Goal: Task Accomplishment & Management: Complete application form

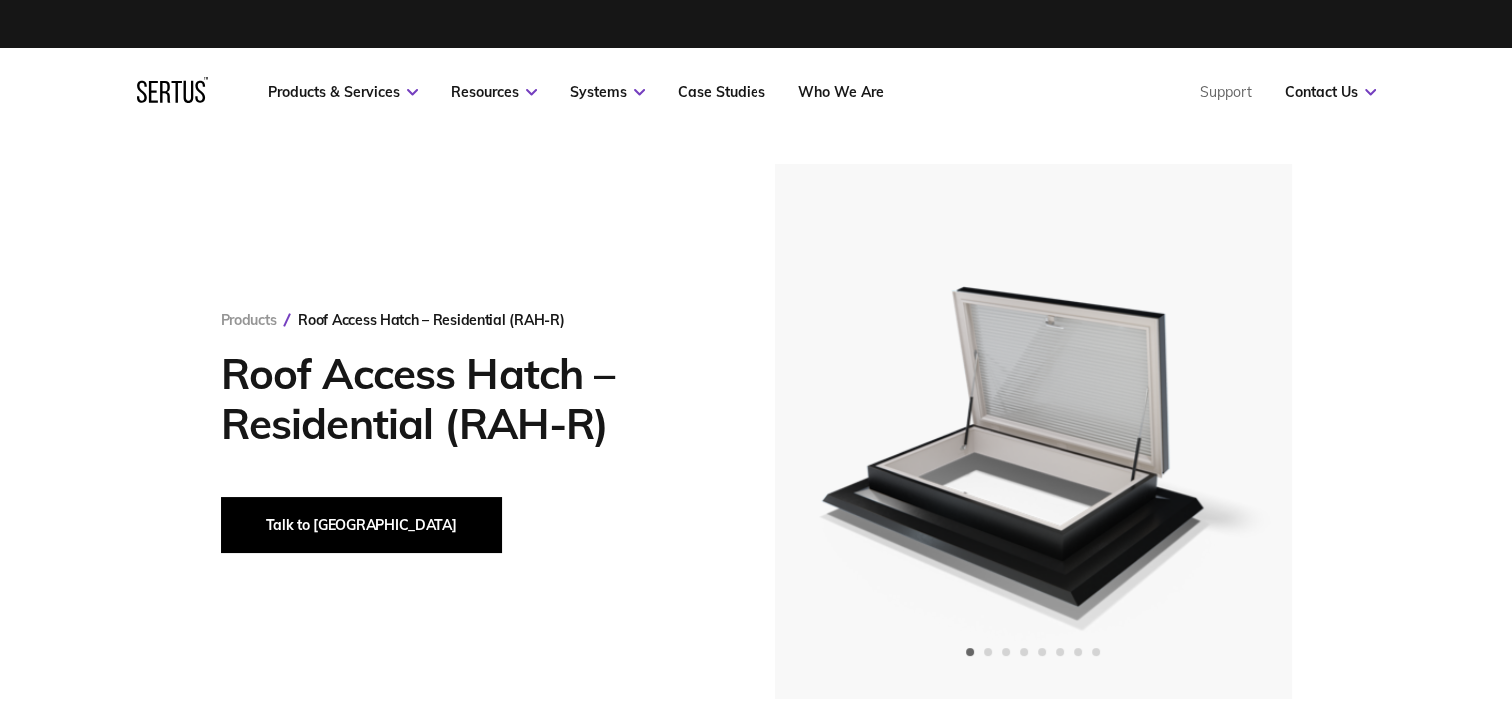
click at [330, 528] on button "Talk to [GEOGRAPHIC_DATA]" at bounding box center [361, 525] width 281 height 56
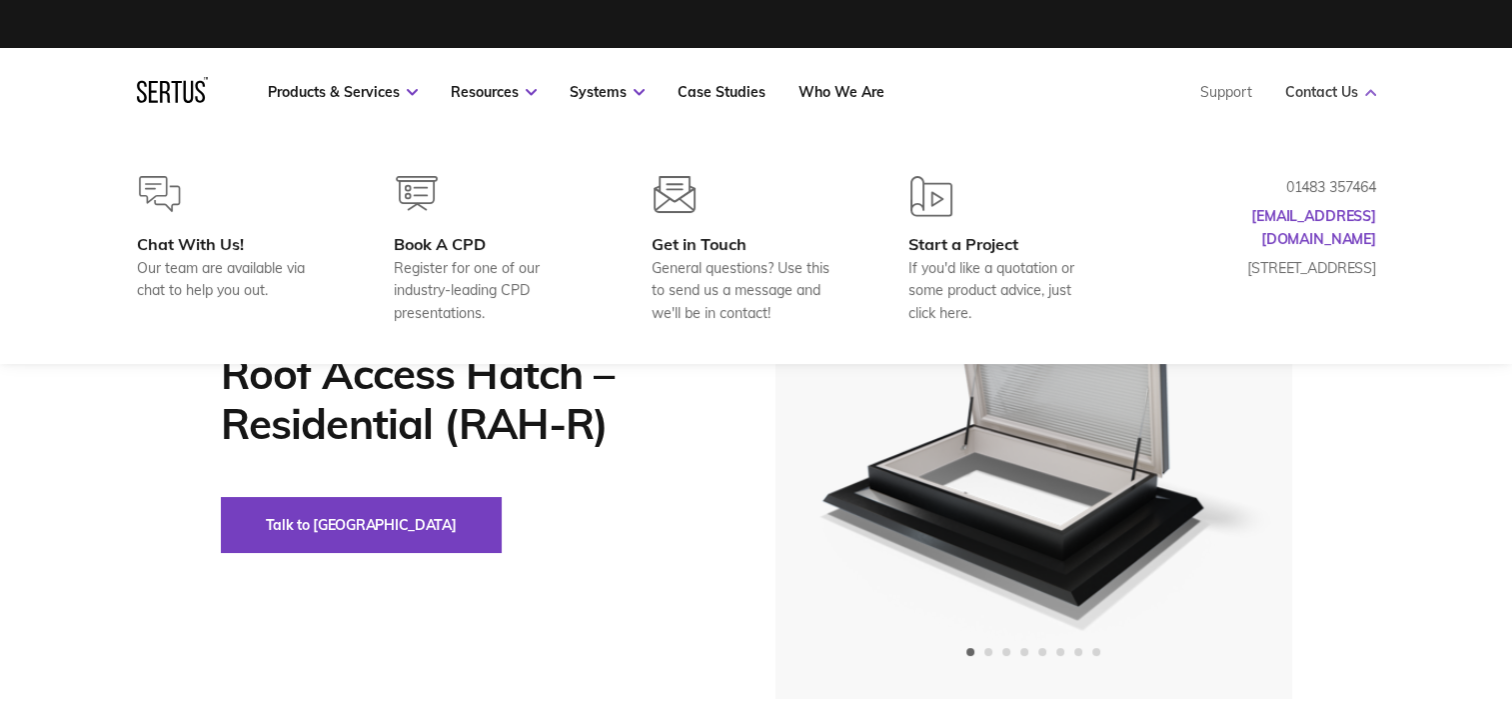
click at [1339, 89] on link "Contact Us" at bounding box center [1330, 92] width 91 height 18
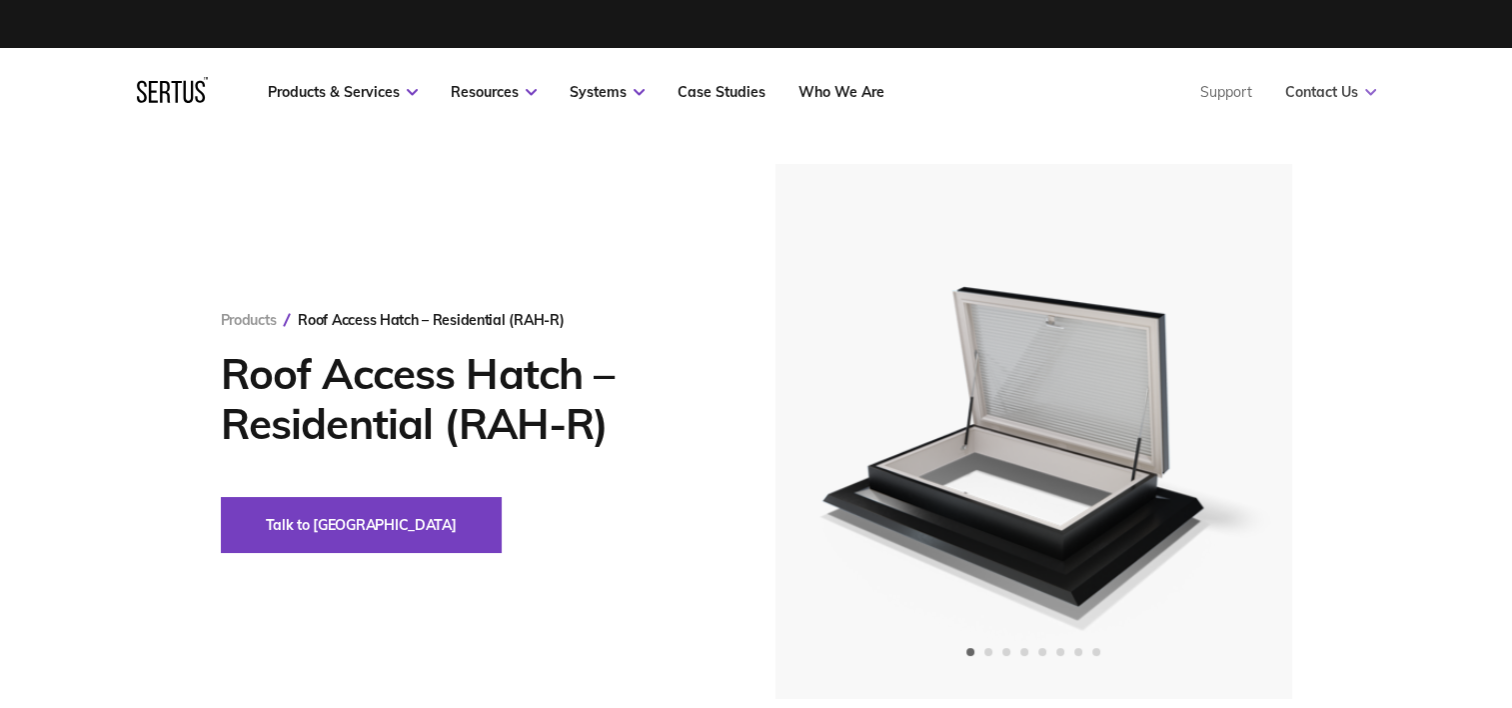
click at [1339, 89] on link "Contact Us" at bounding box center [1330, 92] width 91 height 18
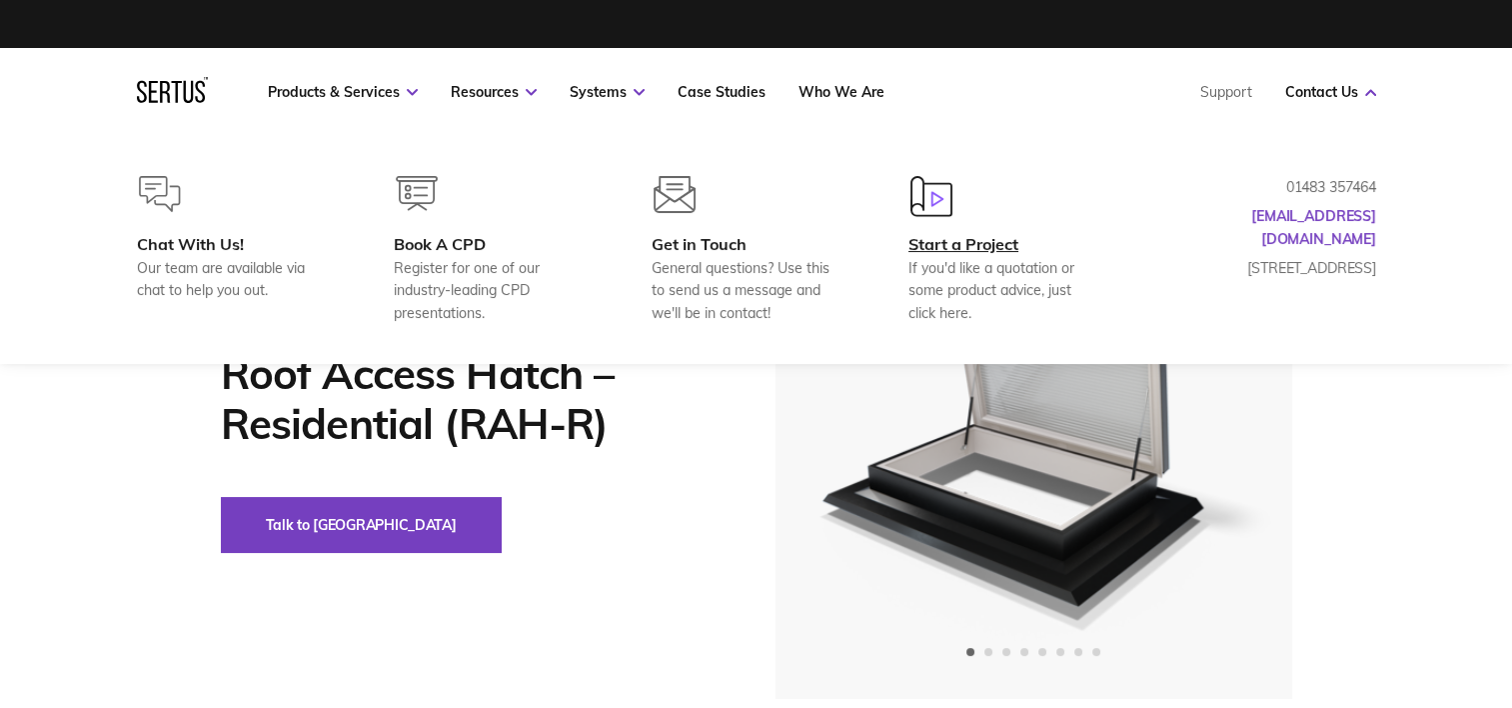
click at [990, 235] on div "Start a Project" at bounding box center [1005, 244] width 193 height 20
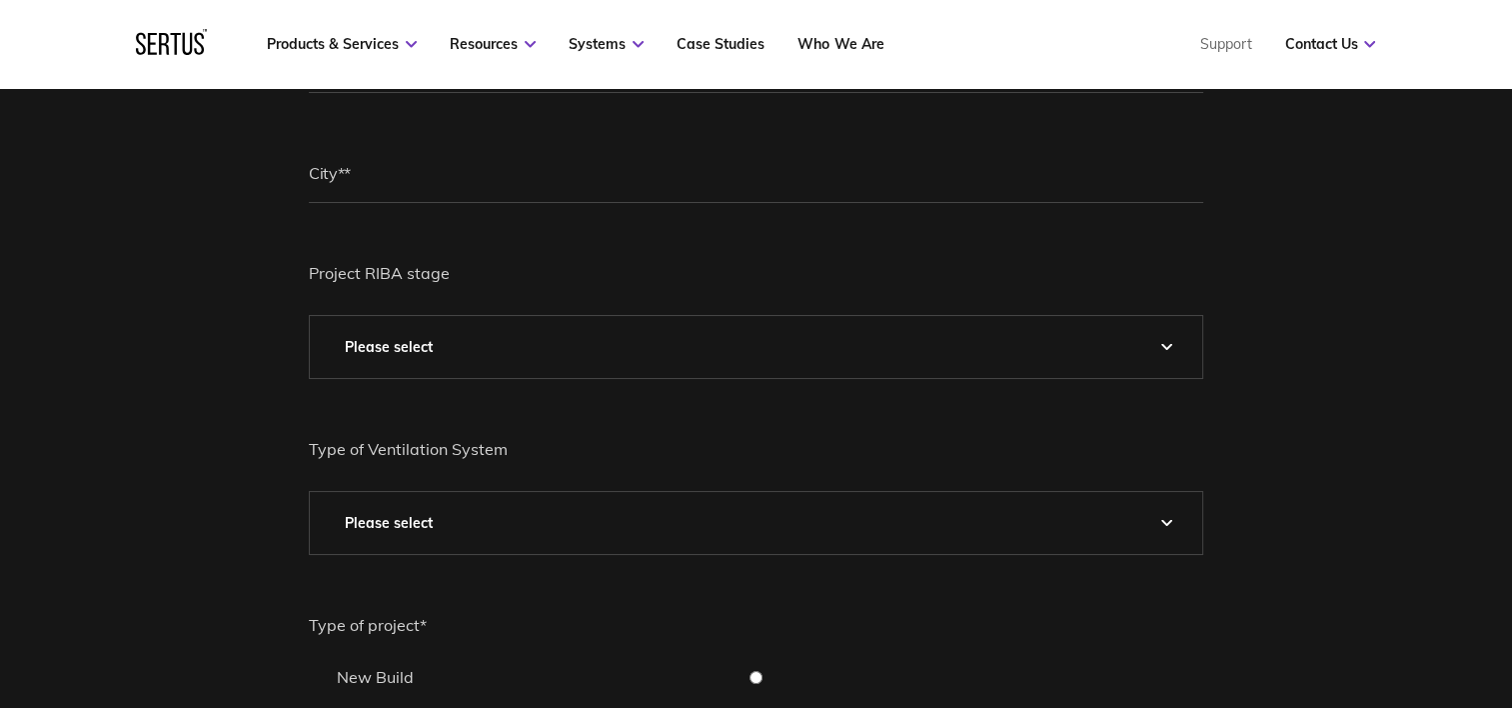
scroll to position [500, 0]
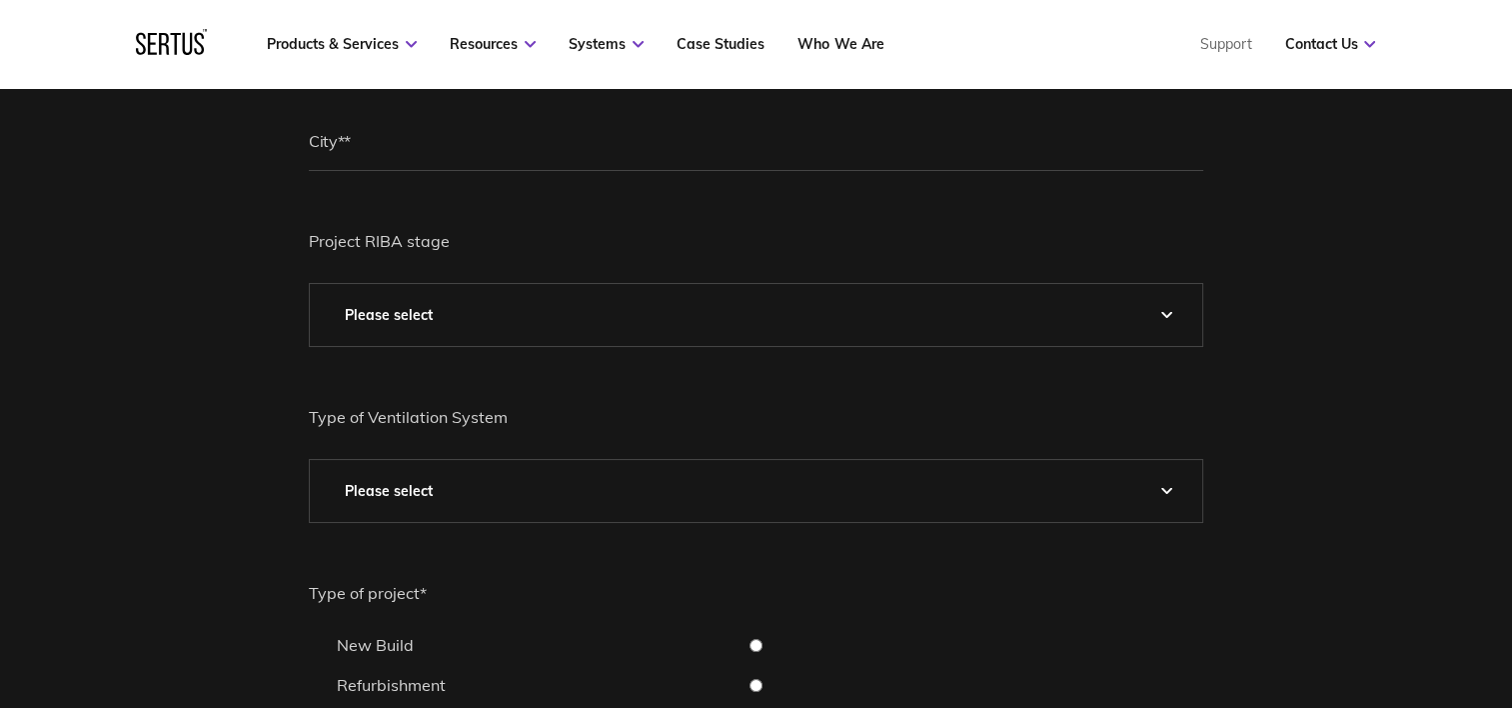
click at [681, 321] on select "Please Select 0 – Strategic Definition 1 - Preparation & Brief 2 - Concept Desi…" at bounding box center [756, 315] width 893 height 62
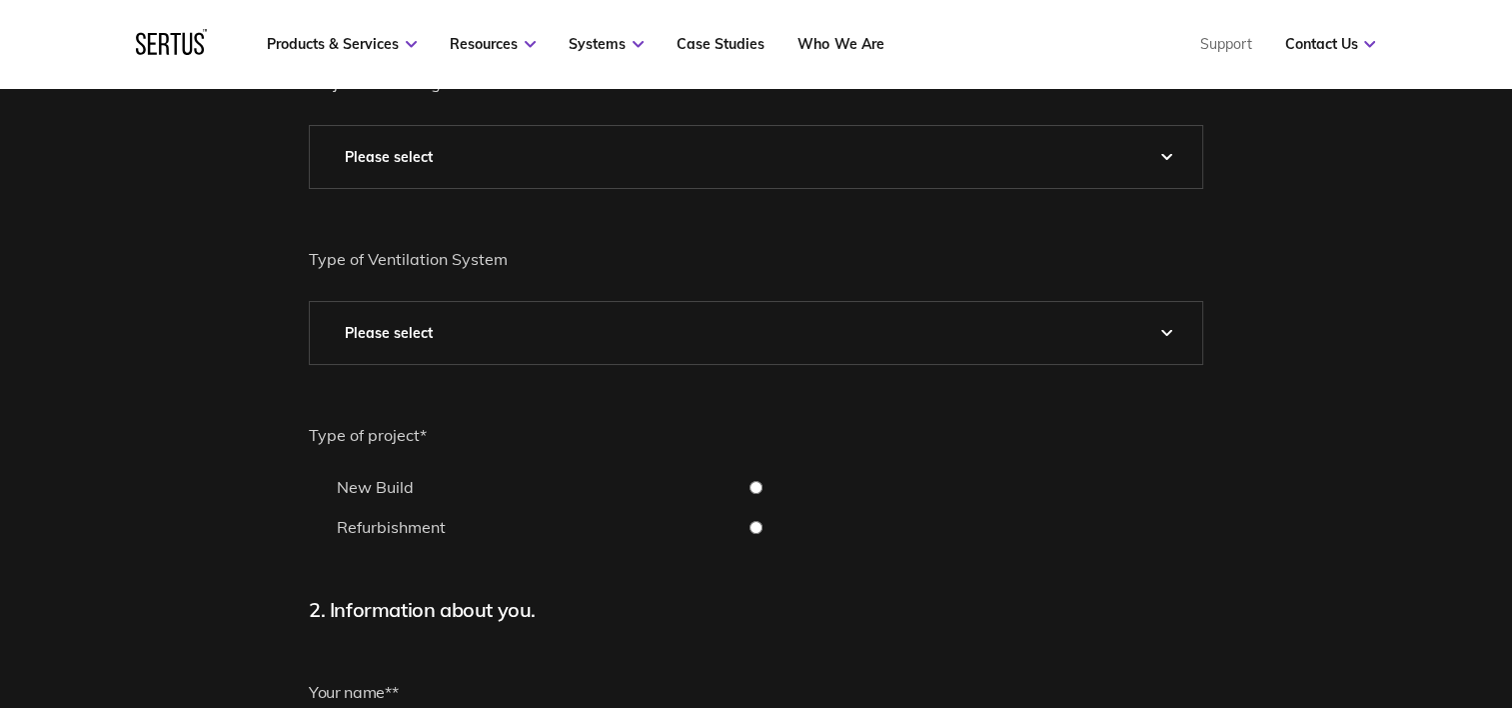
scroll to position [700, 0]
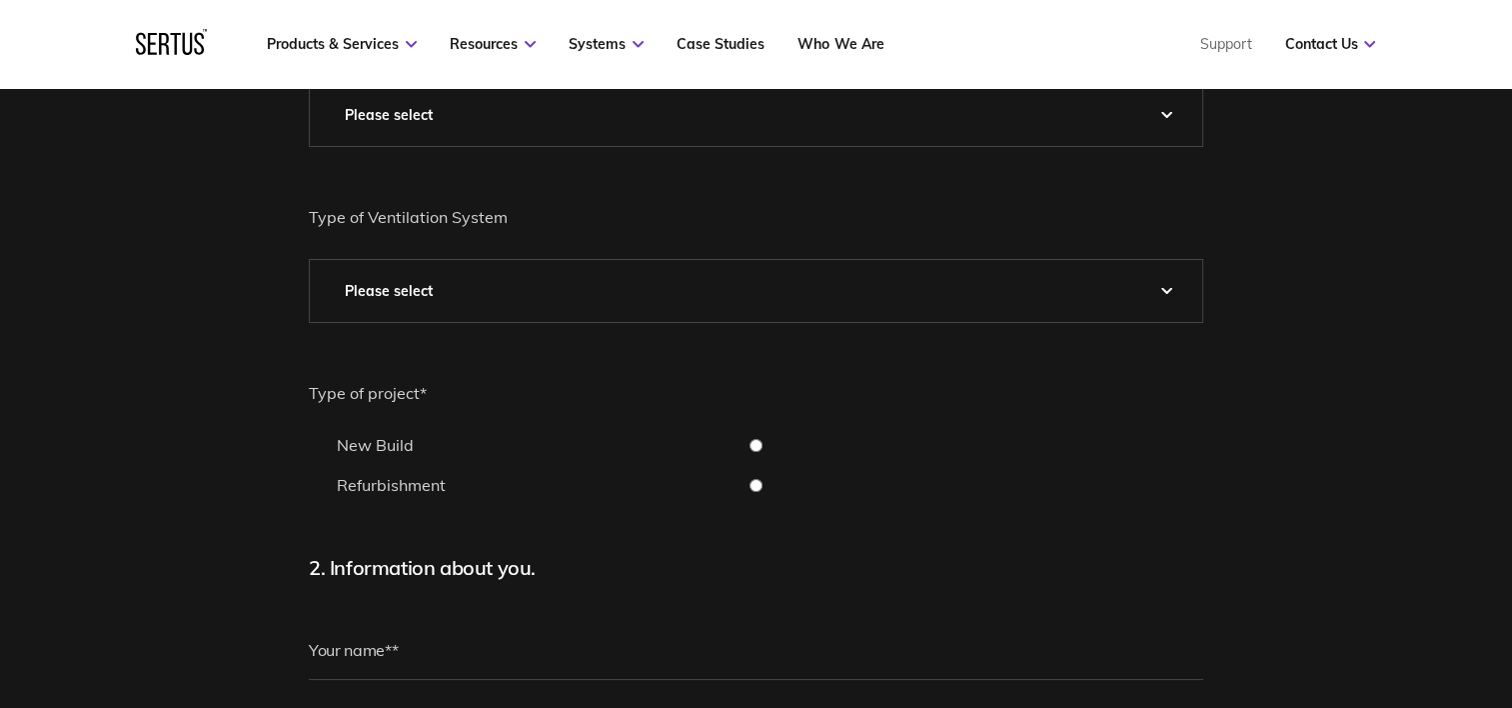
click at [722, 306] on select "Please Select Natural Mechanical Car Park Pressurisation" at bounding box center [756, 291] width 893 height 62
click at [729, 300] on select "Please Select Natural Mechanical Car Park Pressurisation" at bounding box center [756, 291] width 893 height 62
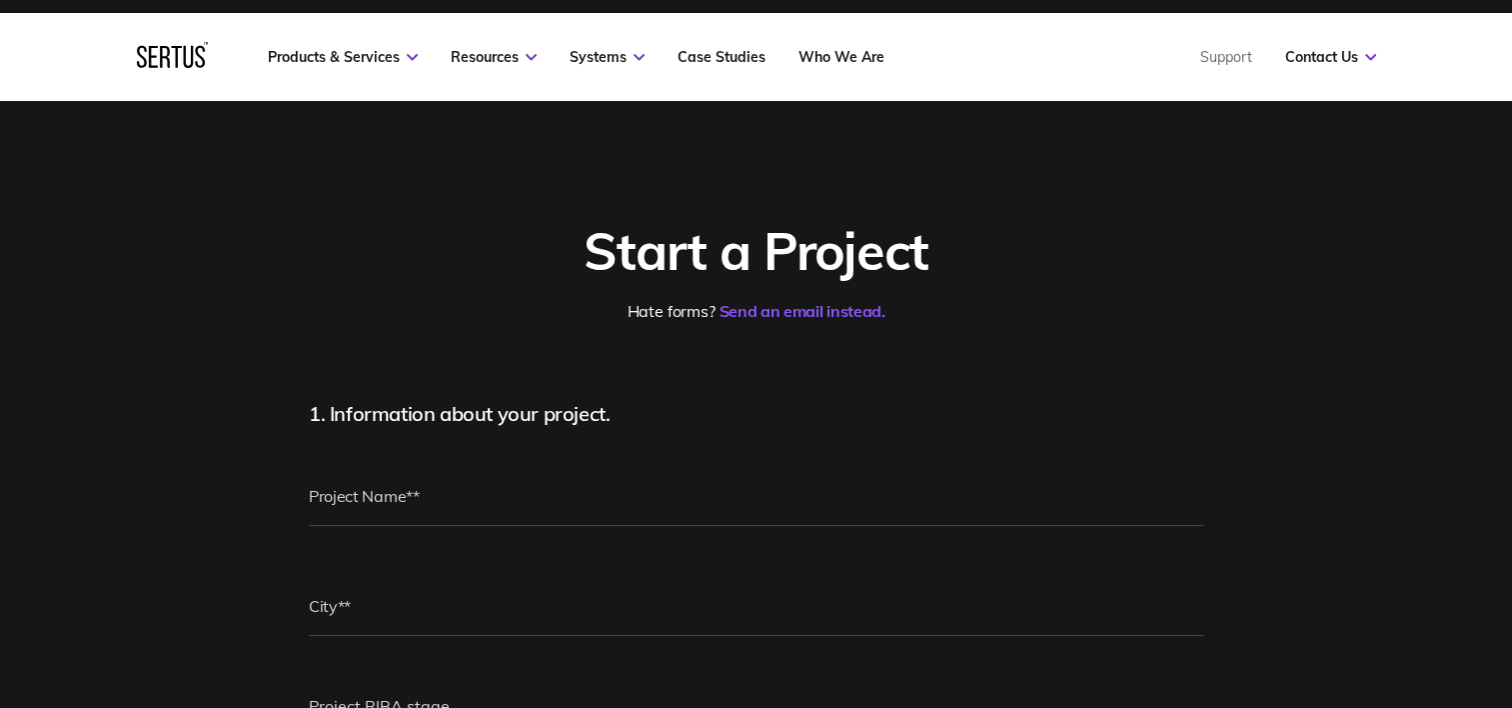
scroll to position [0, 0]
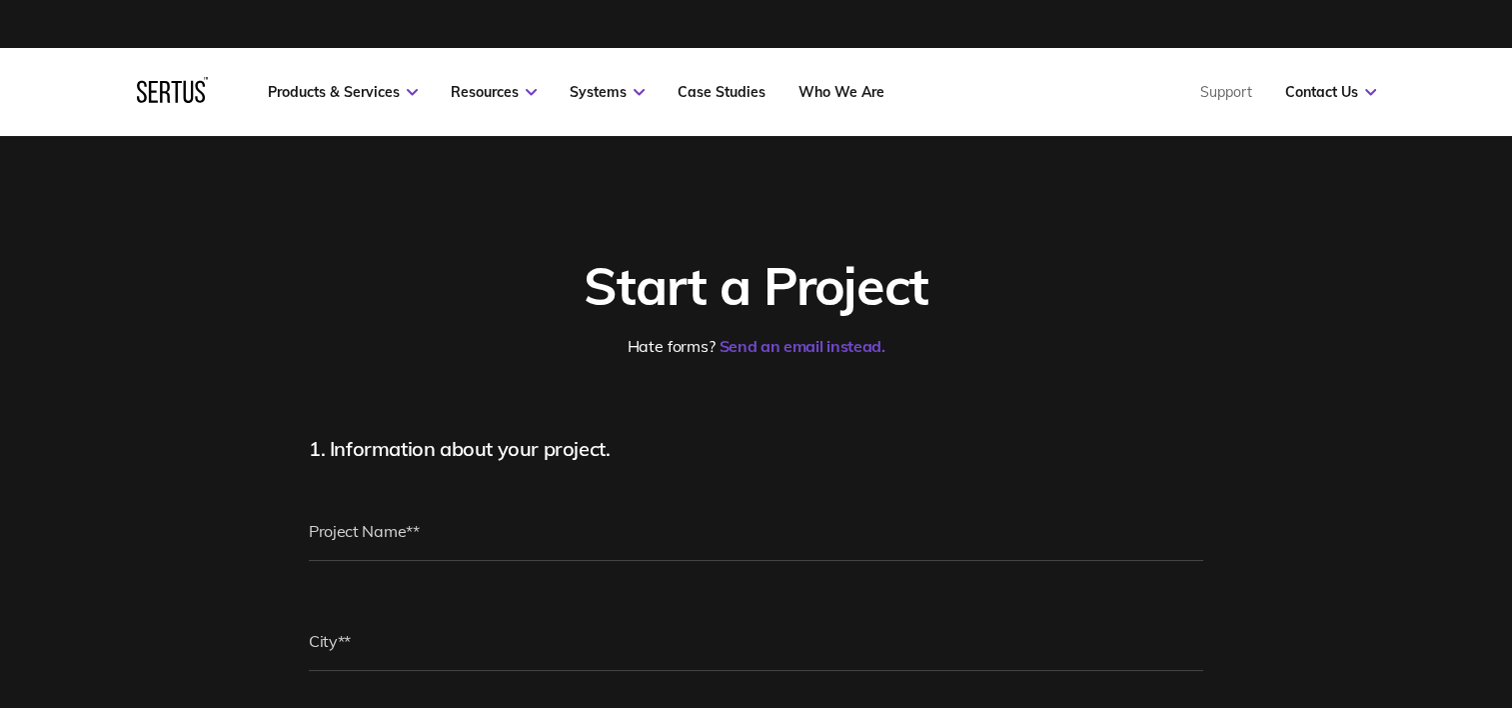
click at [756, 347] on link "Send an email instead." at bounding box center [803, 346] width 166 height 20
